Goal: Task Accomplishment & Management: Complete application form

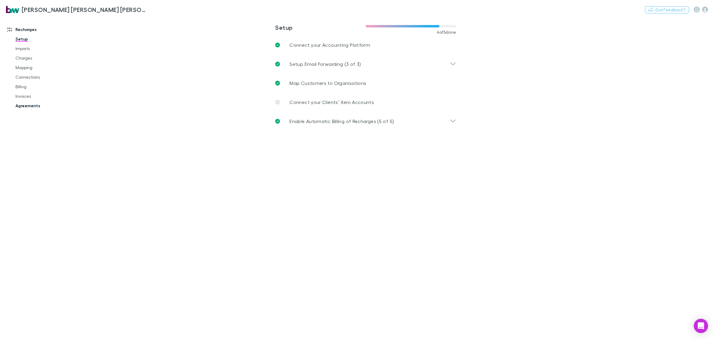
click at [30, 106] on link "Agreements" at bounding box center [47, 106] width 74 height 10
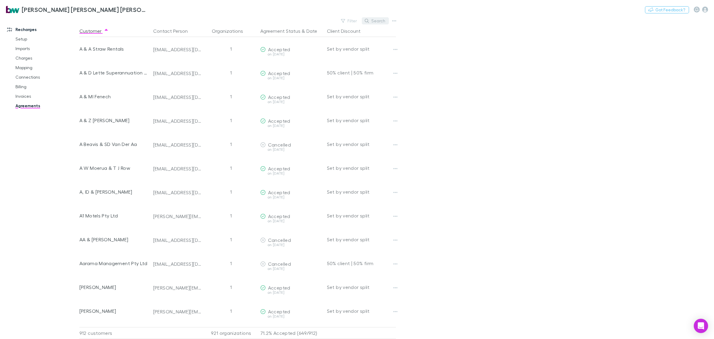
click at [377, 19] on button "Search" at bounding box center [375, 20] width 27 height 7
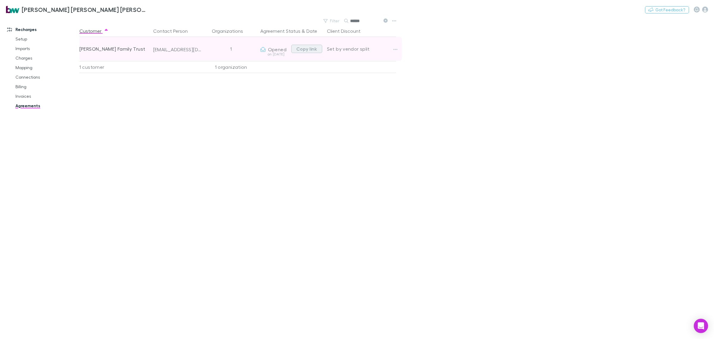
type input "******"
click at [302, 50] on button "Copy link" at bounding box center [306, 49] width 31 height 8
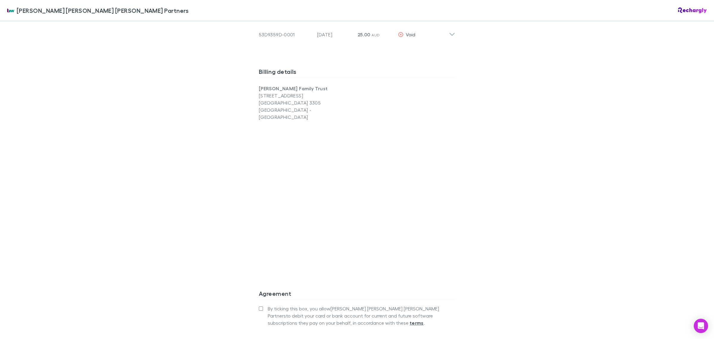
scroll to position [664, 0]
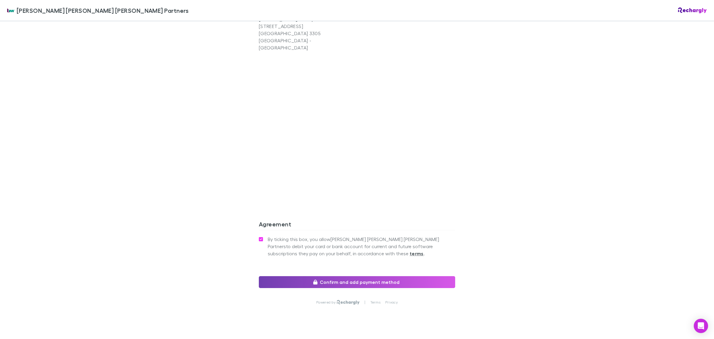
click at [309, 276] on button "Confirm and add payment method" at bounding box center [357, 282] width 196 height 12
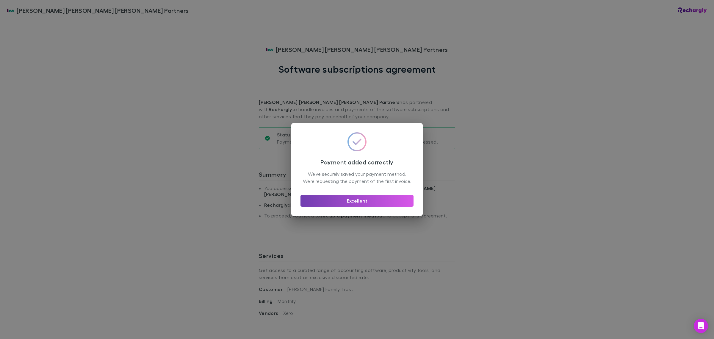
click at [354, 200] on button "Excellent" at bounding box center [356, 201] width 113 height 12
